Goal: Find specific page/section: Find specific page/section

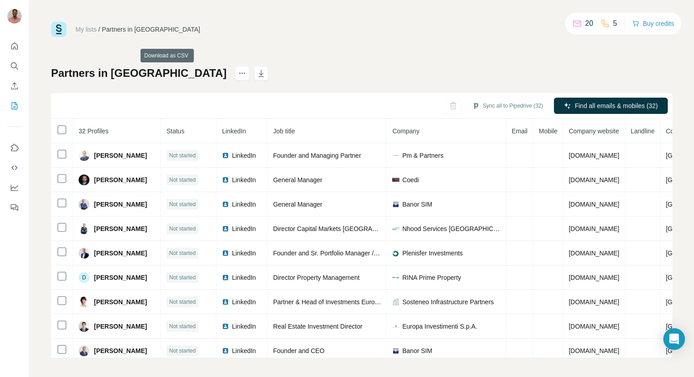
click at [141, 74] on div "Partners in Italy" at bounding box center [159, 73] width 217 height 14
click at [238, 74] on icon "actions" at bounding box center [242, 73] width 9 height 9
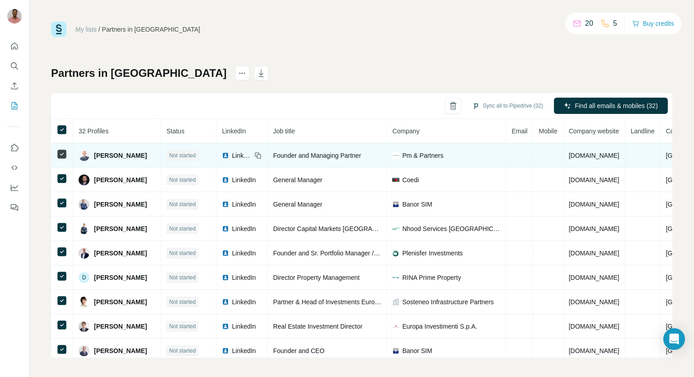
click at [235, 154] on span "LinkedIn" at bounding box center [242, 155] width 20 height 9
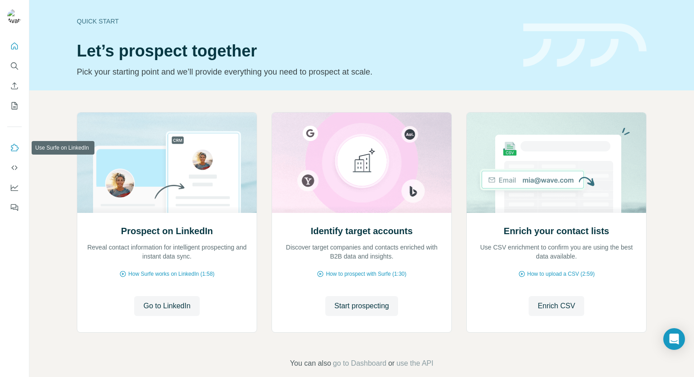
click at [15, 147] on icon "Use Surfe on LinkedIn" at bounding box center [14, 147] width 9 height 9
click at [19, 46] on icon "Quick start" at bounding box center [14, 46] width 9 height 9
